Goal: Check status

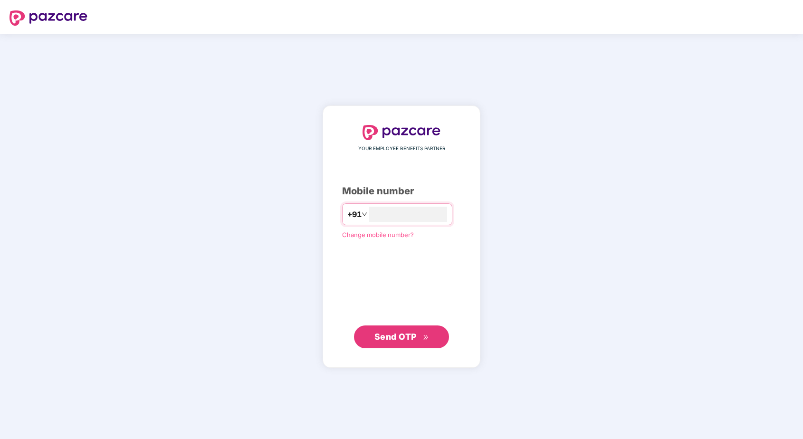
type input "**********"
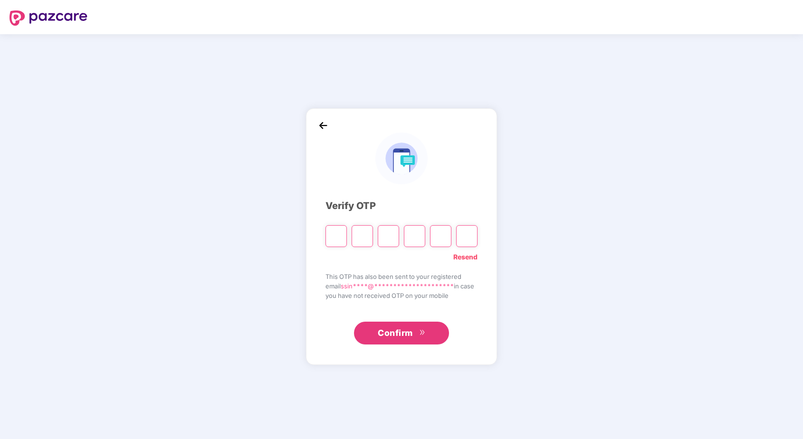
type input "*"
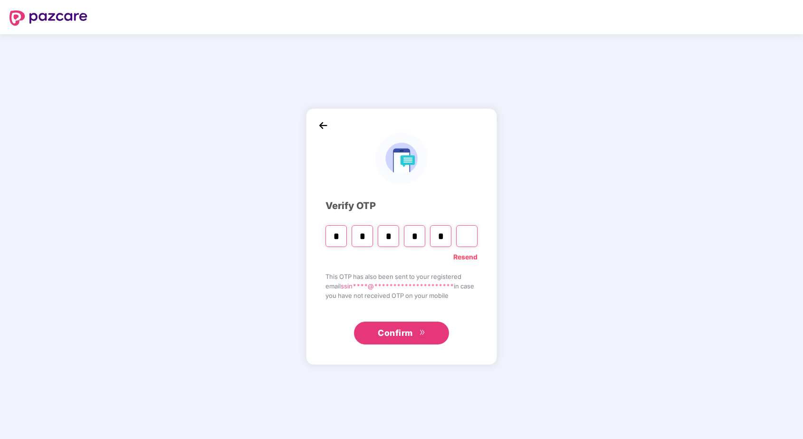
type input "*"
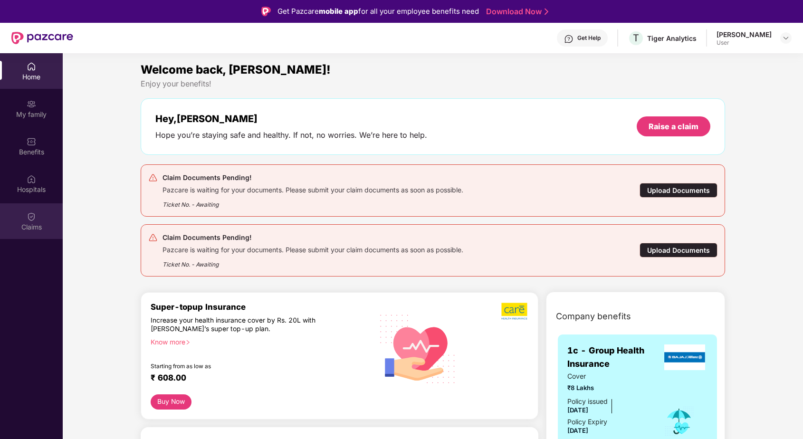
click at [42, 222] on div "Claims" at bounding box center [31, 227] width 63 height 10
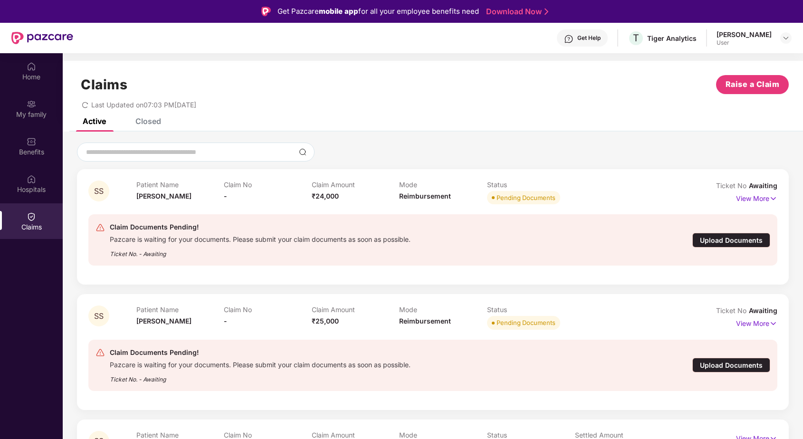
click at [514, 199] on div "Pending Documents" at bounding box center [526, 198] width 59 height 10
click at [530, 199] on div "Pending Documents" at bounding box center [526, 198] width 59 height 10
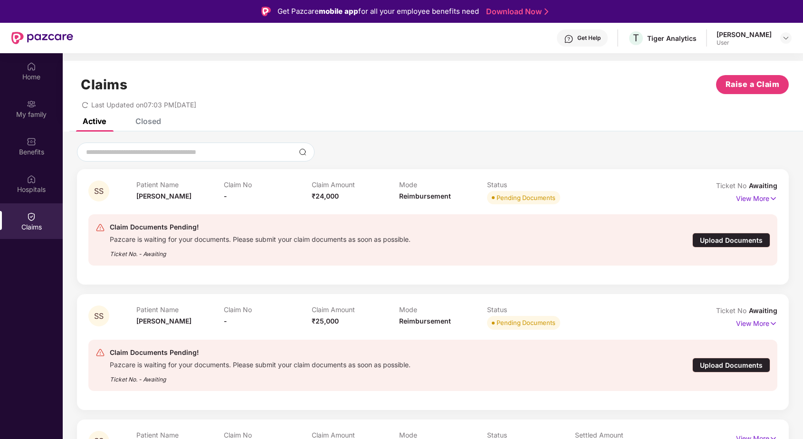
click at [511, 230] on div "Claim Documents Pending! Pazcare is waiting for your documents. Please submit y…" at bounding box center [377, 239] width 562 height 37
click at [189, 252] on div "Ticket No. - Awaiting" at bounding box center [260, 251] width 301 height 15
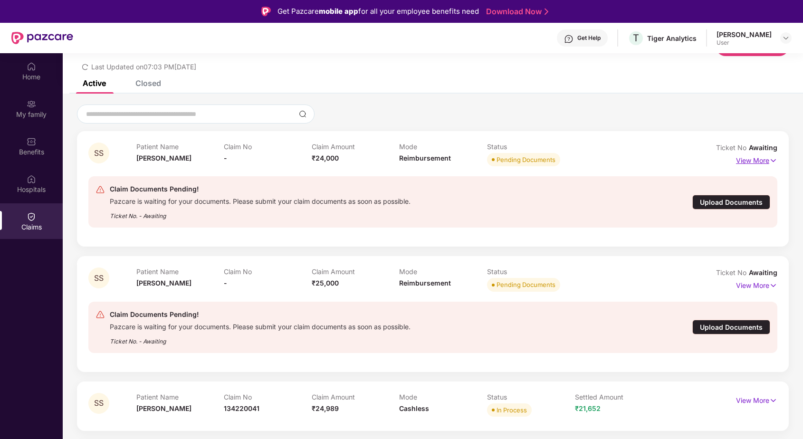
click at [760, 161] on p "View More" at bounding box center [756, 159] width 41 height 13
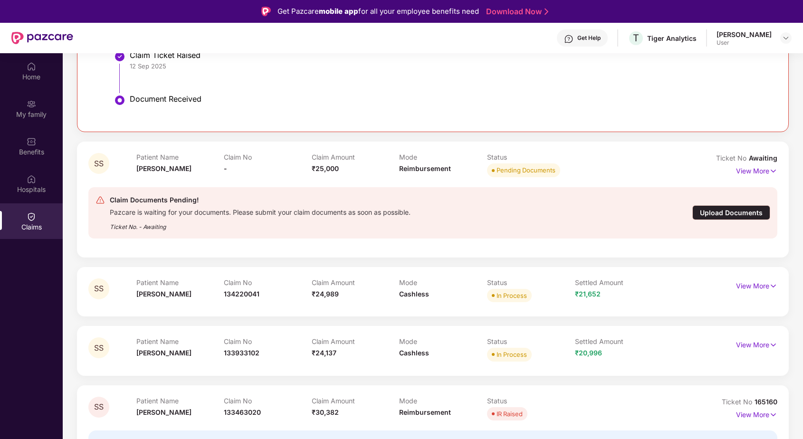
scroll to position [371, 0]
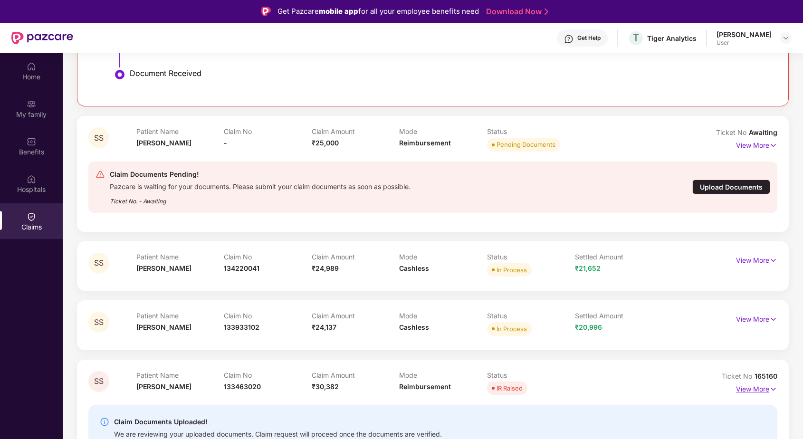
click at [772, 392] on img at bounding box center [773, 389] width 8 height 10
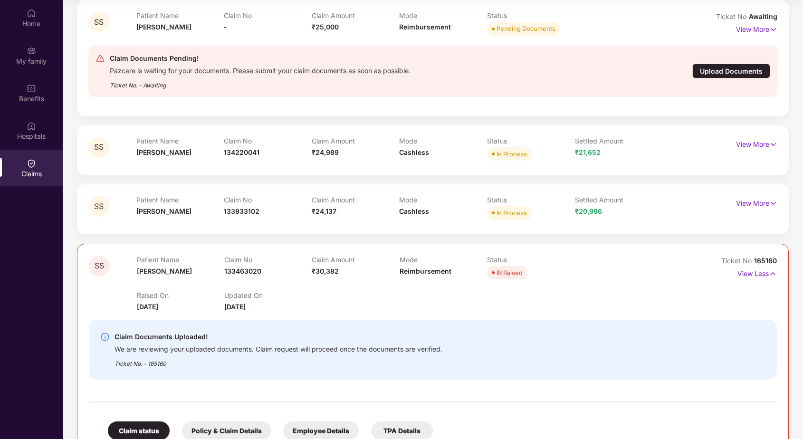
scroll to position [433, 0]
click at [507, 273] on div "IR Raised" at bounding box center [510, 273] width 26 height 10
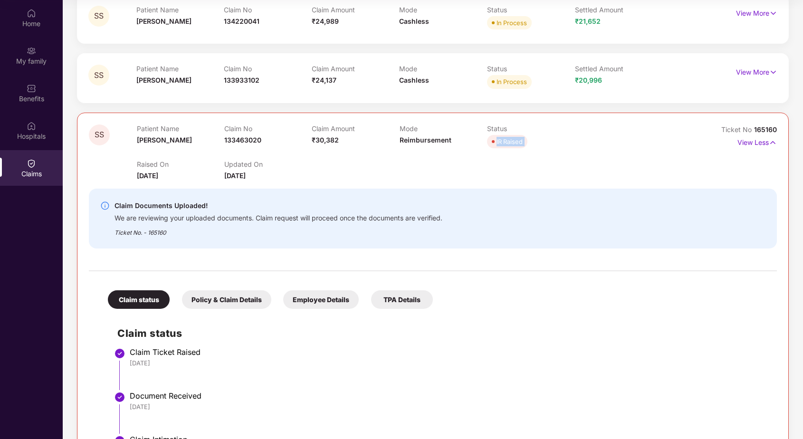
scroll to position [694, 0]
